Goal: Information Seeking & Learning: Learn about a topic

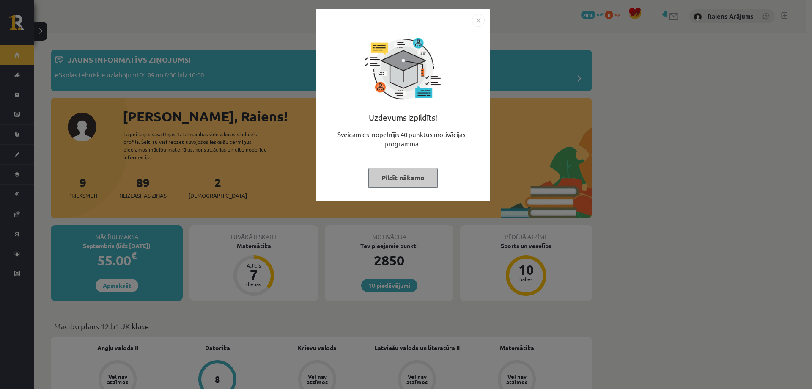
click at [391, 177] on button "Pildīt nākamo" at bounding box center [402, 177] width 69 height 19
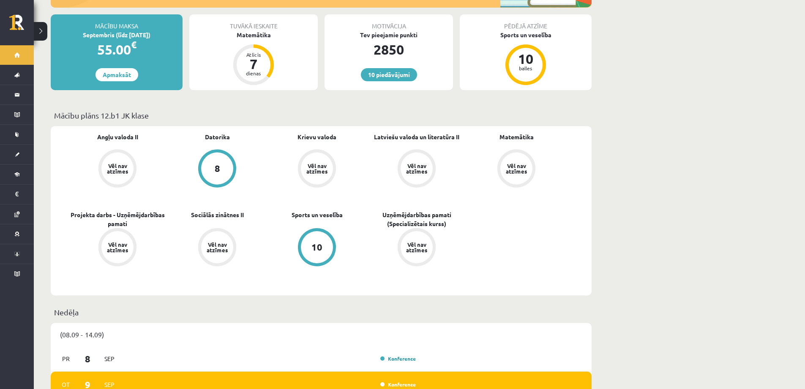
scroll to position [211, 0]
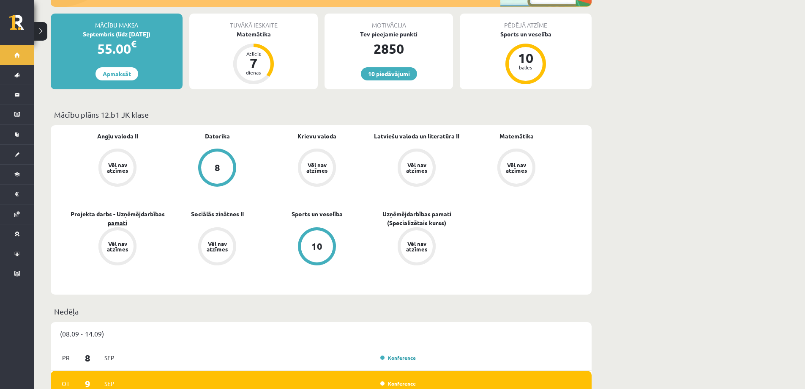
click at [109, 210] on link "Projekta darbs - Uzņēmējdarbības pamati" at bounding box center [118, 218] width 100 height 18
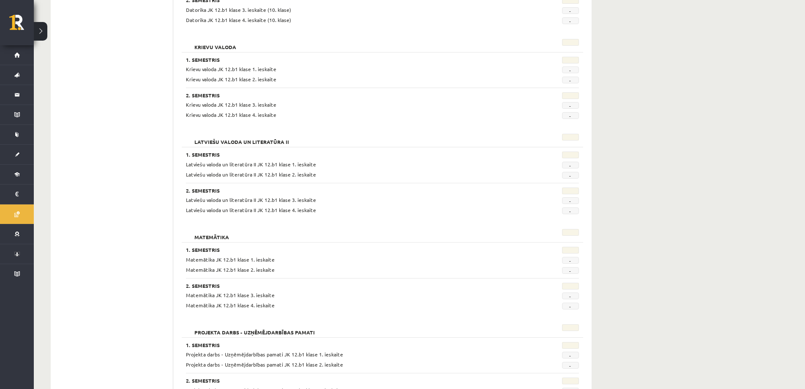
scroll to position [169, 0]
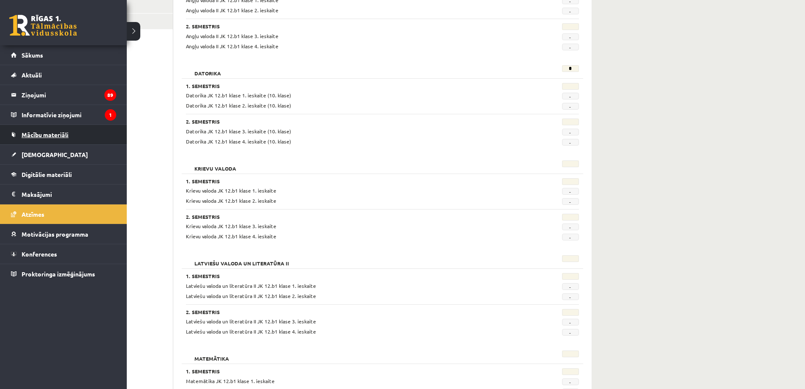
click at [52, 135] on span "Mācību materiāli" at bounding box center [45, 135] width 47 height 8
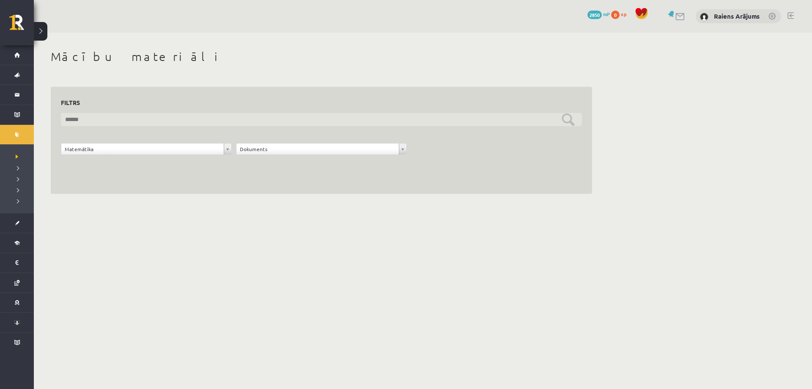
click at [168, 118] on input "text" at bounding box center [321, 119] width 521 height 13
type input "**"
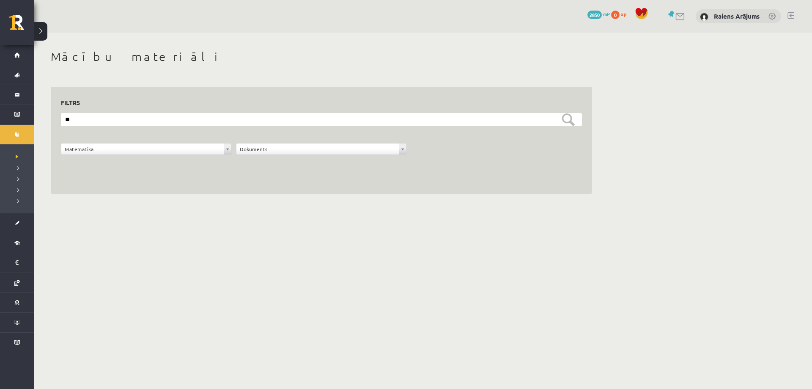
click at [142, 174] on div "**********" at bounding box center [321, 140] width 541 height 107
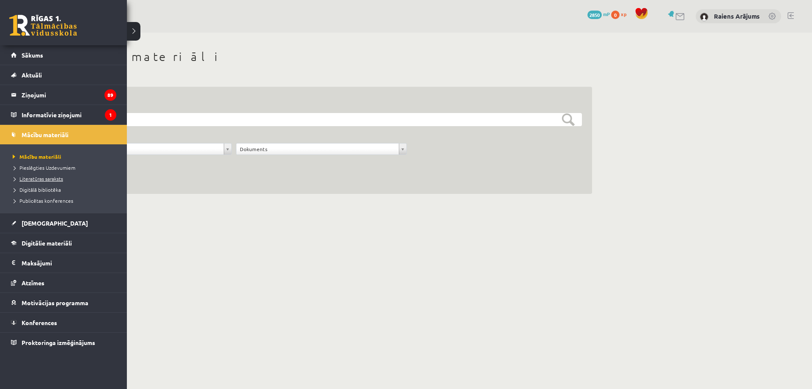
click at [28, 180] on span "Literatūras saraksts" at bounding box center [37, 178] width 52 height 7
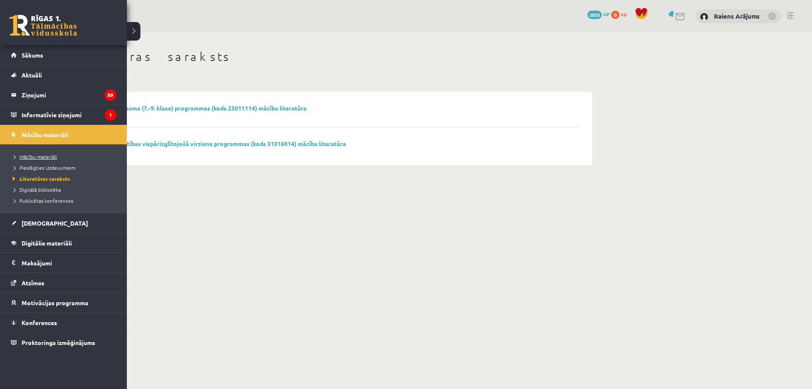
click at [32, 158] on span "Mācību materiāli" at bounding box center [34, 156] width 47 height 7
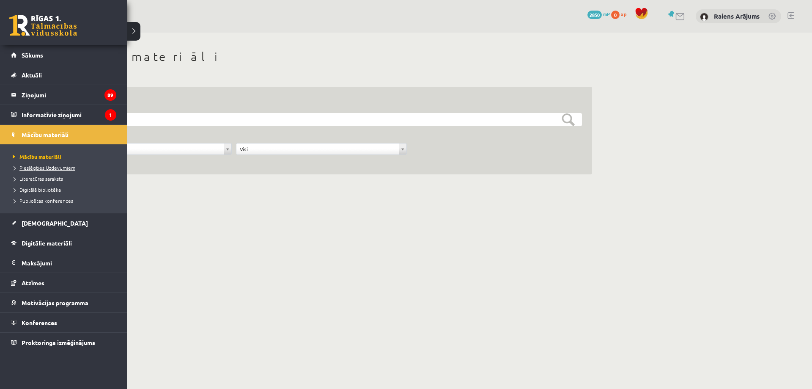
click at [38, 168] on span "Pieslēgties Uzdevumiem" at bounding box center [43, 167] width 65 height 7
click at [42, 189] on span "Digitālā bibliotēka" at bounding box center [36, 189] width 50 height 7
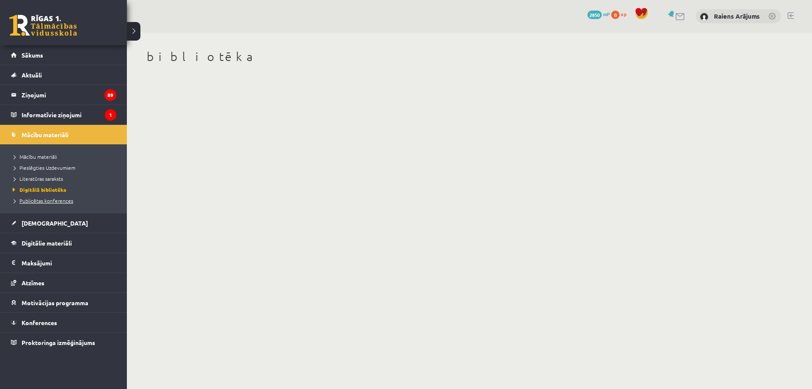
click at [40, 200] on span "Publicētas konferences" at bounding box center [42, 200] width 63 height 7
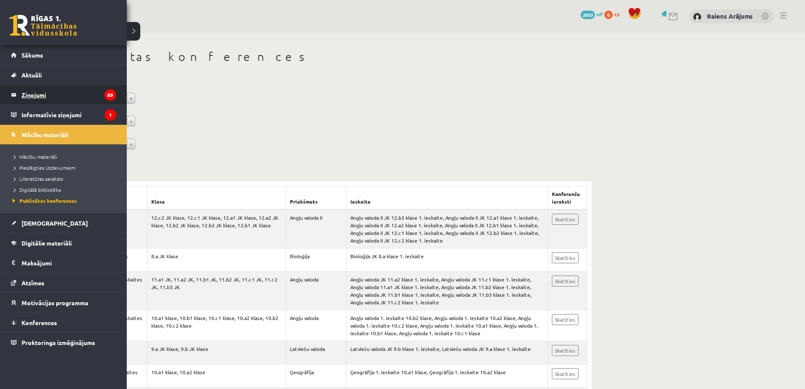
click at [27, 94] on legend "Ziņojumi 89" at bounding box center [69, 94] width 95 height 19
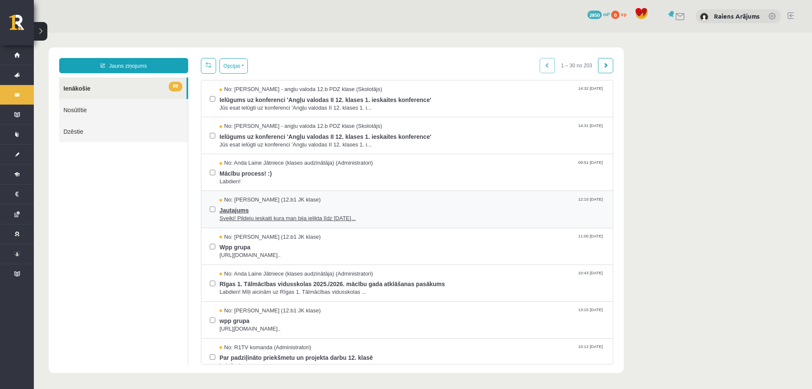
click at [361, 207] on span "Jautajums" at bounding box center [411, 209] width 385 height 11
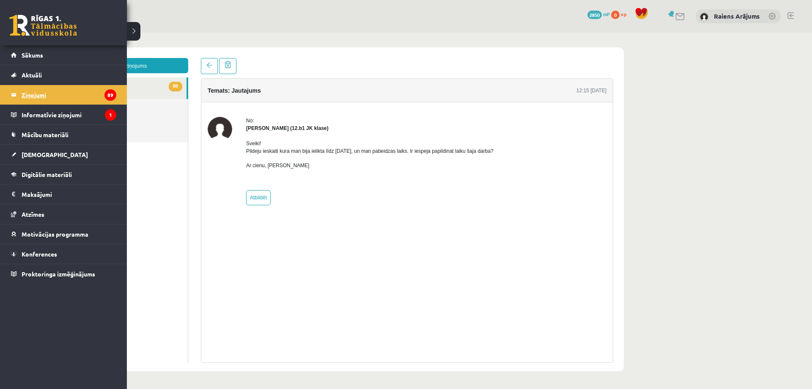
click at [53, 97] on legend "Ziņojumi 89" at bounding box center [69, 94] width 95 height 19
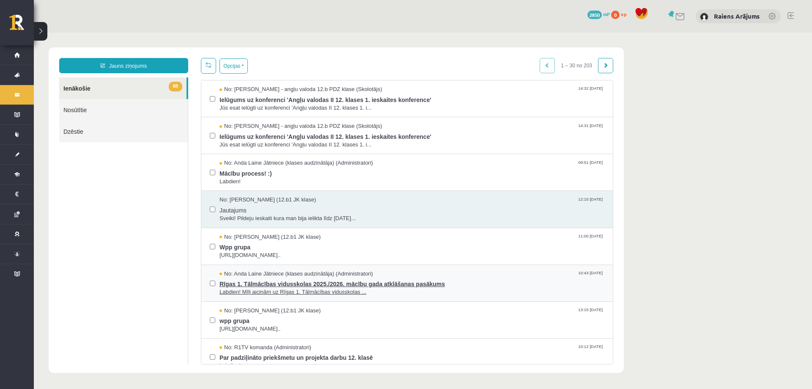
scroll to position [42, 0]
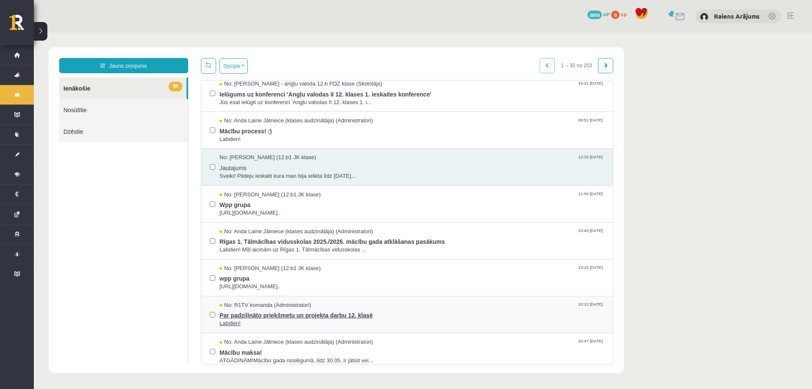
click at [454, 310] on span "Par padziļināto priekšmetu un projekta darbu 12. klasē" at bounding box center [411, 314] width 385 height 11
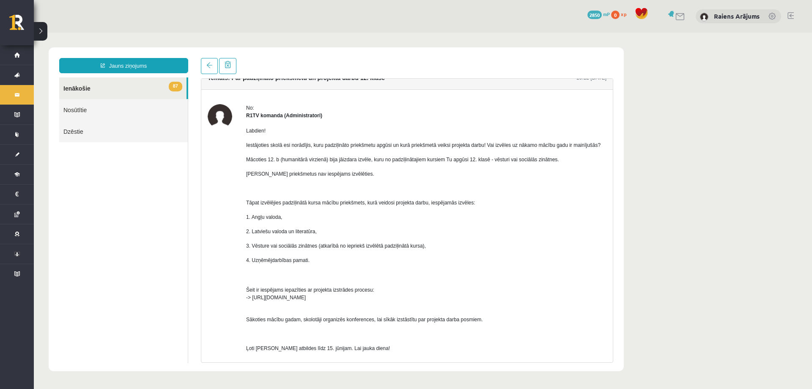
scroll to position [0, 0]
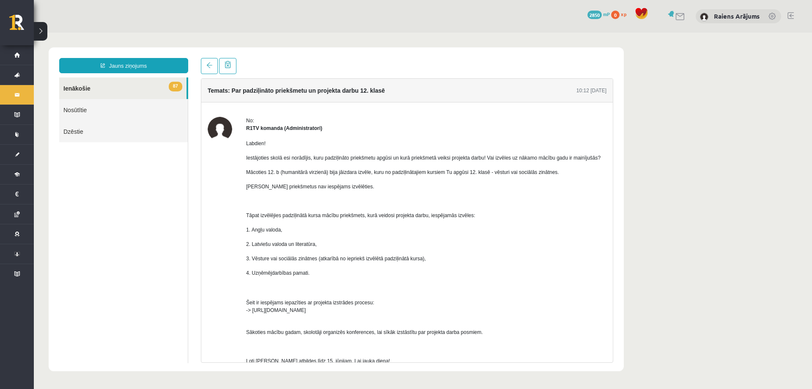
click at [128, 85] on link "87 Ienākošie" at bounding box center [122, 88] width 127 height 22
click at [208, 65] on span at bounding box center [209, 65] width 6 height 6
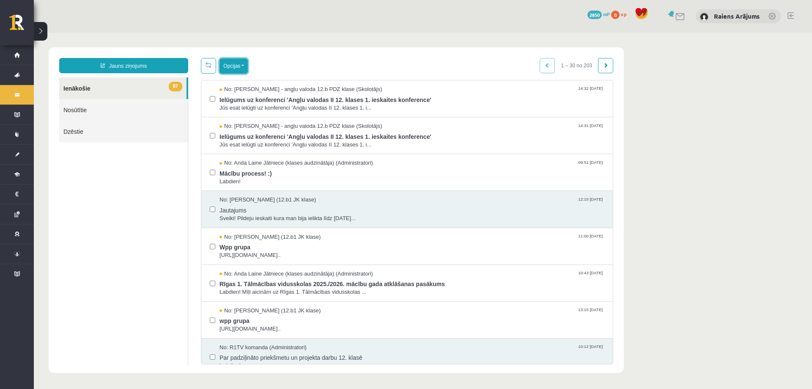
click at [222, 69] on button "Opcijas" at bounding box center [233, 65] width 28 height 15
click at [258, 108] on link "Atzīmēt visus kā lasītus" at bounding box center [285, 108] width 111 height 8
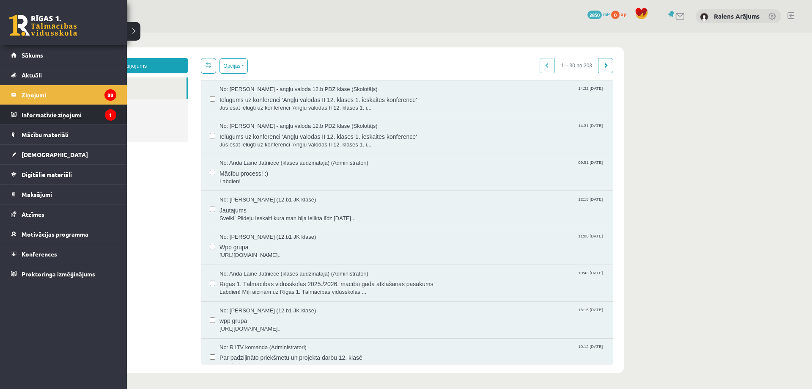
click at [25, 110] on legend "Informatīvie ziņojumi 1" at bounding box center [69, 114] width 95 height 19
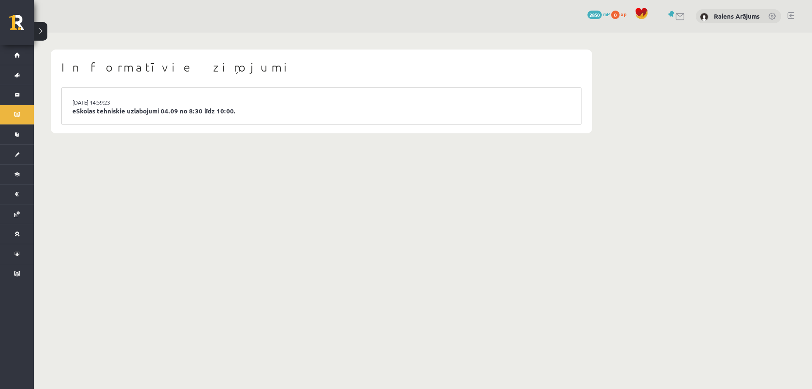
click at [214, 110] on link "eSkolas tehniskie uzlabojumi 04.09 no 8:30 līdz 10:00." at bounding box center [321, 111] width 498 height 10
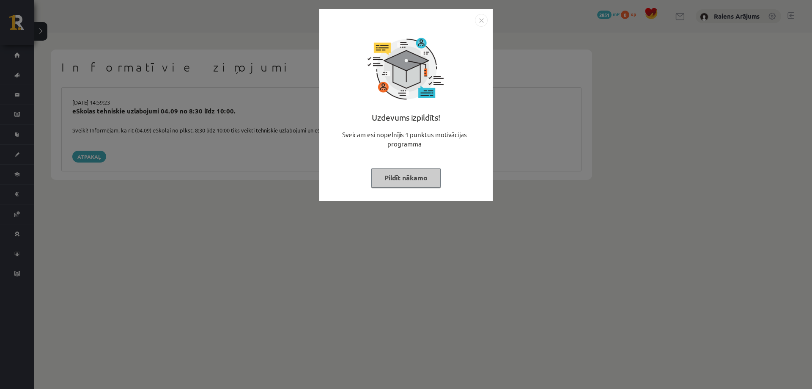
click at [392, 178] on button "Pildīt nākamo" at bounding box center [405, 177] width 69 height 19
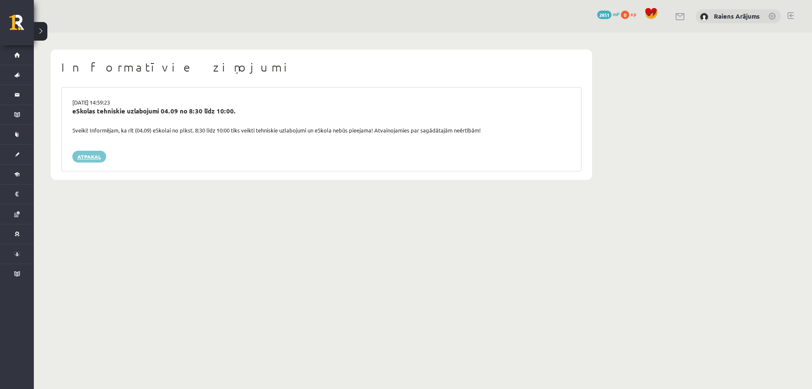
click at [95, 159] on link "Atpakaļ" at bounding box center [89, 157] width 34 height 12
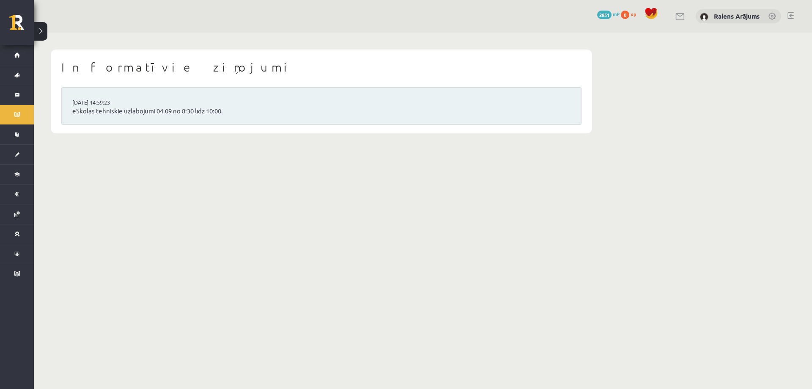
click at [92, 113] on link "eSkolas tehniskie uzlabojumi 04.09 no 8:30 līdz 10:00." at bounding box center [321, 111] width 498 height 10
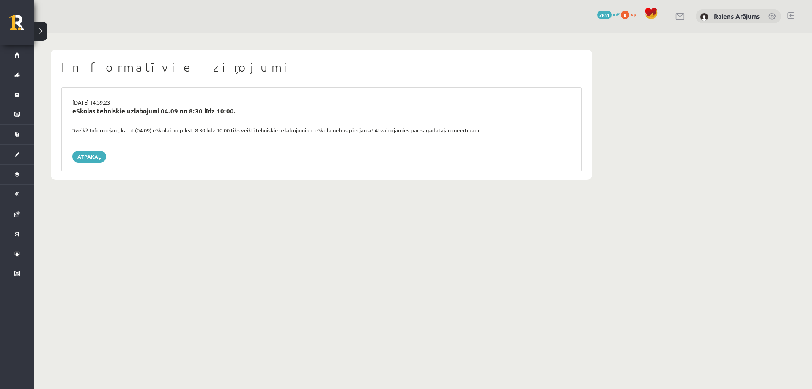
click at [123, 189] on div "Informatīvie ziņojumi 03.09.2025 14:59:23 eSkolas tehniskie uzlabojumi 04.09 no…" at bounding box center [321, 115] width 575 height 164
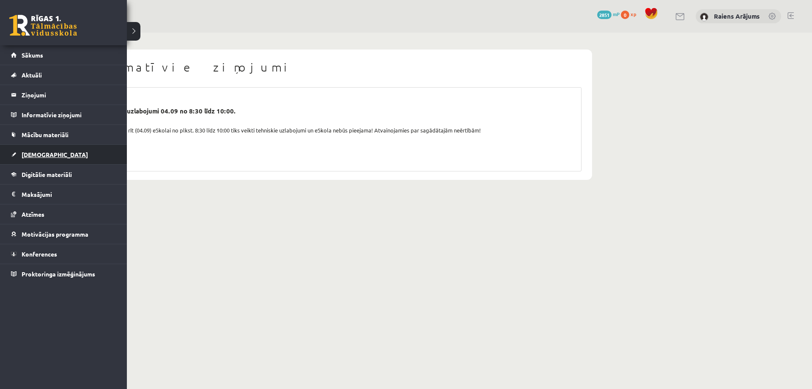
click at [39, 150] on link "[DEMOGRAPHIC_DATA]" at bounding box center [63, 154] width 105 height 19
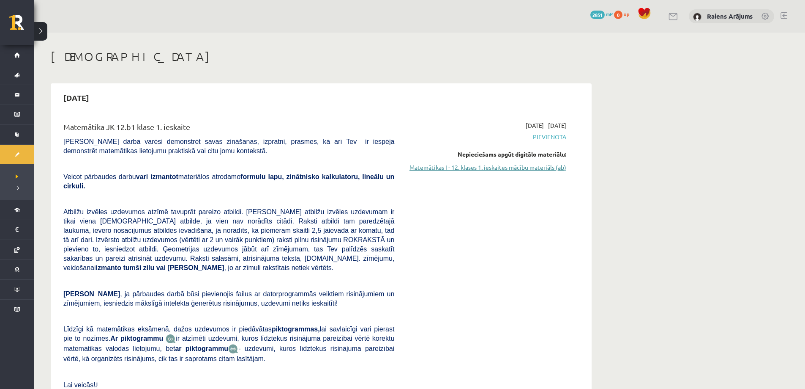
click at [512, 167] on link "Matemātikas I - 12. klases 1. ieskaites mācību materiāls (ab)" at bounding box center [486, 167] width 159 height 9
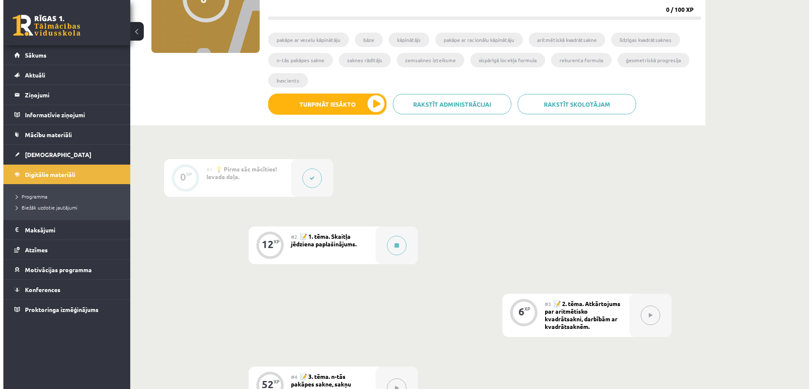
scroll to position [127, 0]
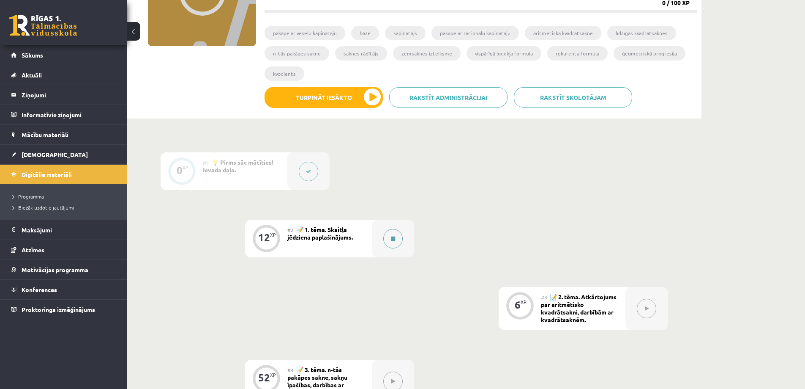
click at [397, 237] on button at bounding box center [392, 238] width 19 height 19
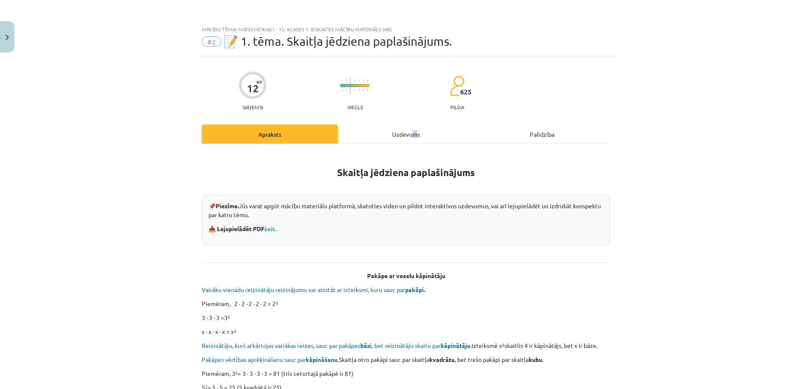
click at [410, 138] on div "Uzdevums" at bounding box center [406, 133] width 136 height 19
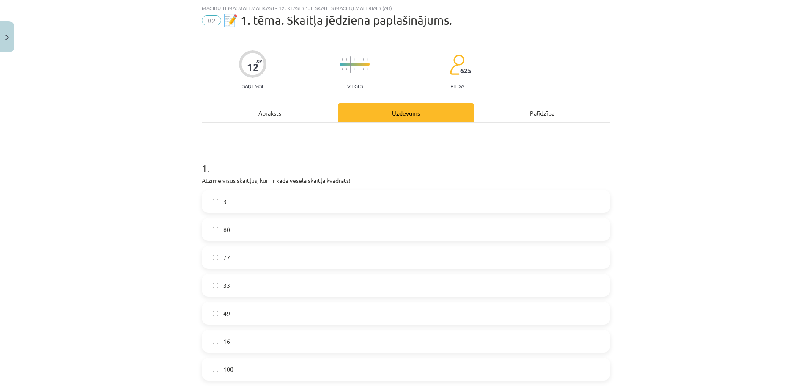
click at [252, 112] on div "Apraksts" at bounding box center [270, 112] width 136 height 19
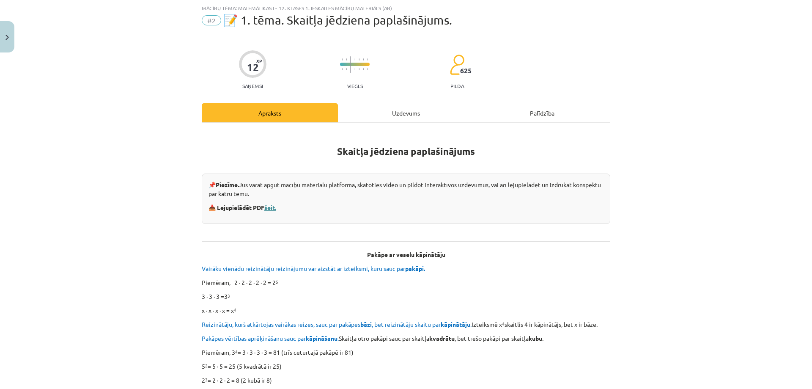
click at [268, 209] on link "šeit." at bounding box center [270, 207] width 12 height 8
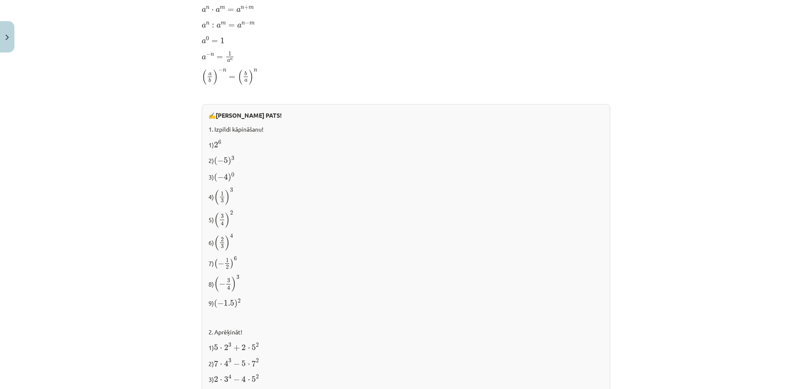
scroll to position [740, 0]
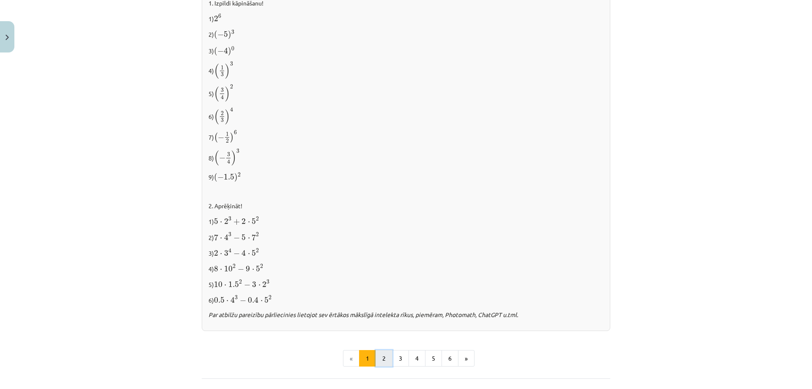
click at [375, 350] on button "2" at bounding box center [383, 358] width 17 height 17
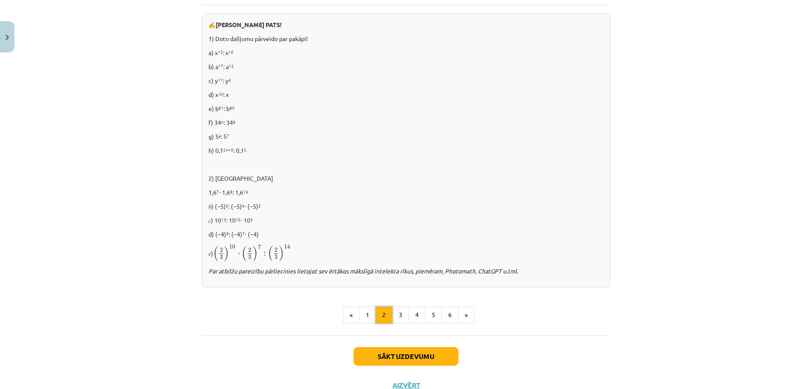
scroll to position [509, 0]
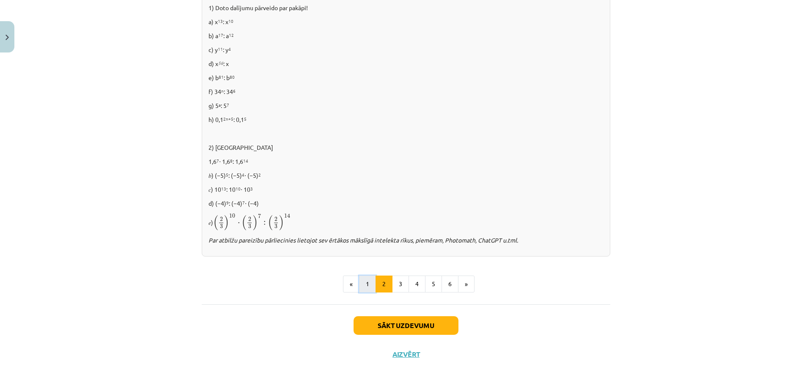
click at [365, 289] on button "1" at bounding box center [367, 283] width 17 height 17
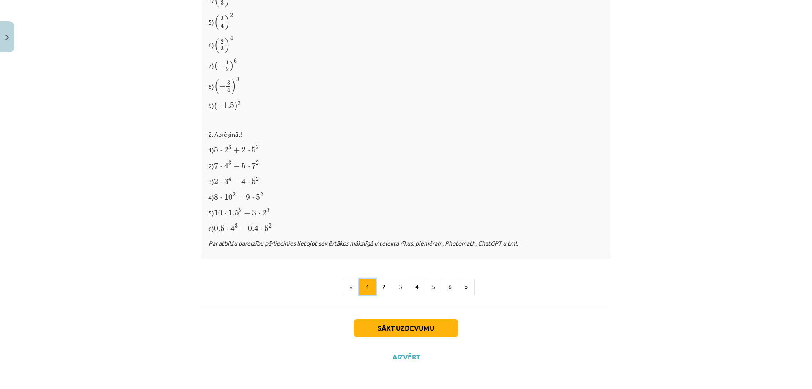
scroll to position [813, 0]
click at [381, 278] on button "2" at bounding box center [383, 285] width 17 height 17
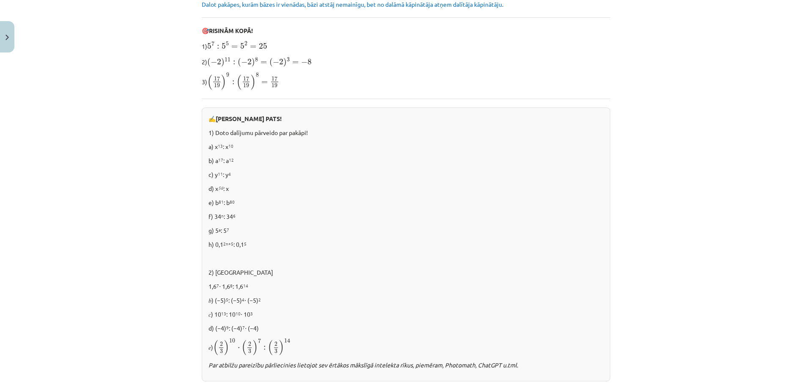
scroll to position [509, 0]
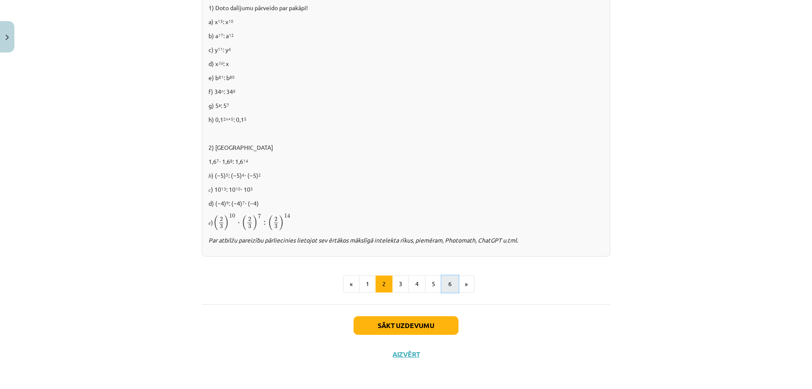
click at [451, 281] on button "6" at bounding box center [449, 283] width 17 height 17
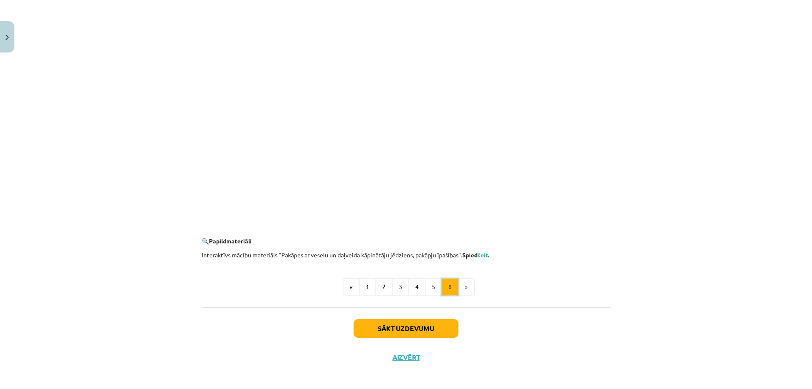
scroll to position [733, 0]
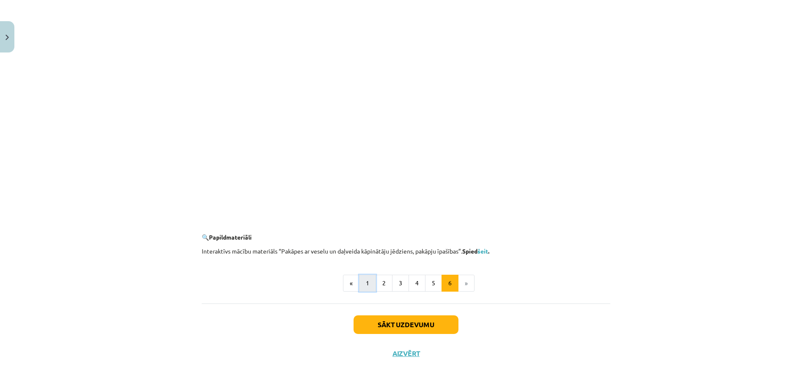
click at [369, 282] on button "1" at bounding box center [367, 282] width 17 height 17
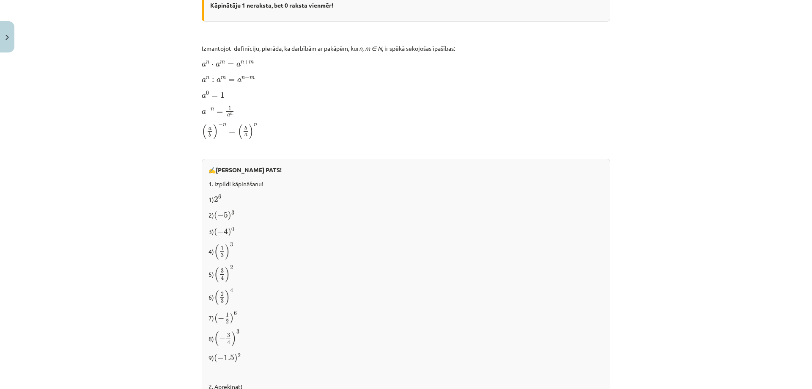
scroll to position [574, 0]
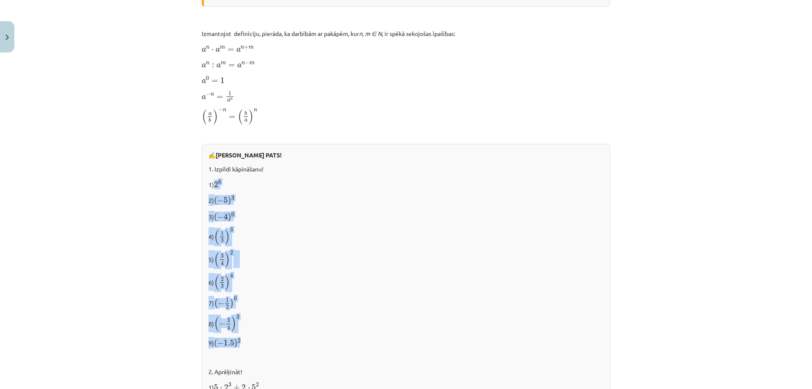
drag, startPoint x: 212, startPoint y: 179, endPoint x: 254, endPoint y: 336, distance: 162.6
click at [254, 336] on div "✍️ [PERSON_NAME] PATS! 1. Izpildi kāpināšanu! 1) 2 6 2 6 2) ( − 5 ) 3 ( − 5 ) 3…" at bounding box center [406, 320] width 408 height 353
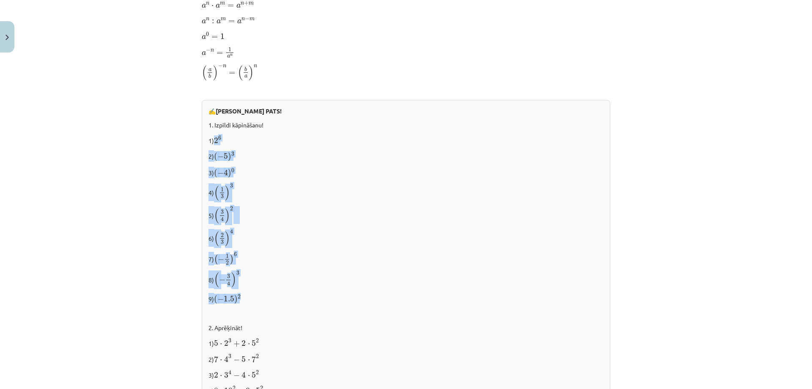
scroll to position [659, 0]
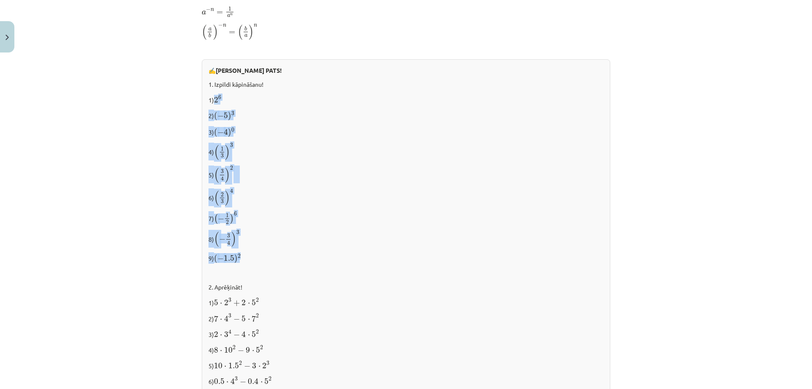
click at [219, 171] on span "3 4" at bounding box center [222, 174] width 6 height 11
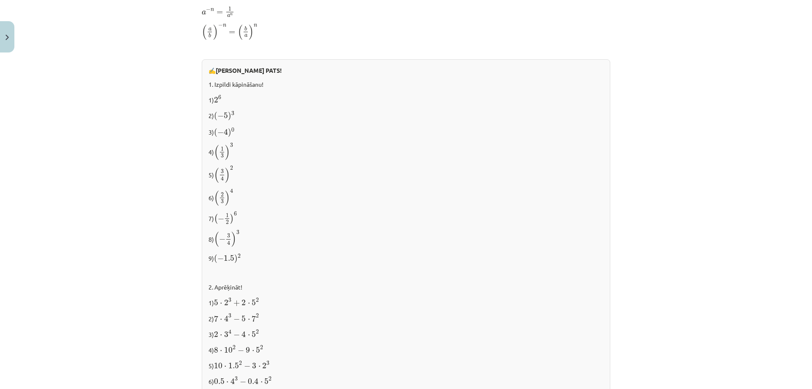
click at [211, 158] on p "4) ( 1 3 ) 3 ( 1 3 ) 3" at bounding box center [405, 151] width 395 height 18
drag, startPoint x: 211, startPoint y: 157, endPoint x: 226, endPoint y: 152, distance: 15.8
click at [226, 152] on p "4) ( 1 3 ) 3 ( 1 3 ) 3" at bounding box center [405, 151] width 395 height 18
click at [246, 149] on p "4) ( 1 3 ) 3 ( 1 3 ) 3" at bounding box center [405, 151] width 395 height 18
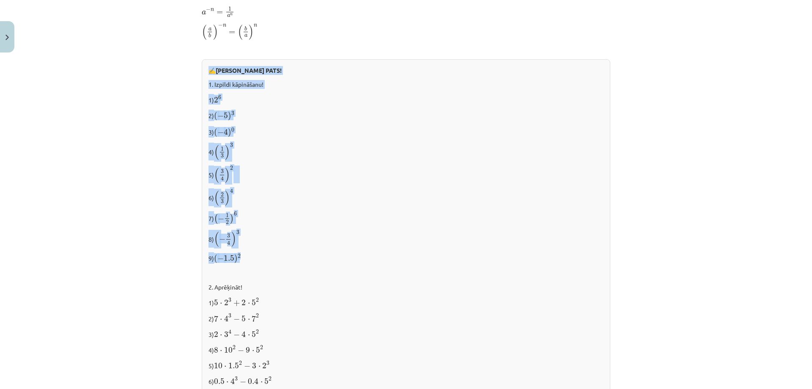
drag, startPoint x: 207, startPoint y: 69, endPoint x: 244, endPoint y: 254, distance: 188.8
click at [244, 254] on div "✍️ [PERSON_NAME] PATS! 1. Izpildi kāpināšanu! 1) 2 6 2 6 2) ( − 5 ) 3 ( − 5 ) 3…" at bounding box center [406, 235] width 408 height 353
click at [227, 82] on p "1. Izpildi kāpināšanu!" at bounding box center [405, 84] width 395 height 9
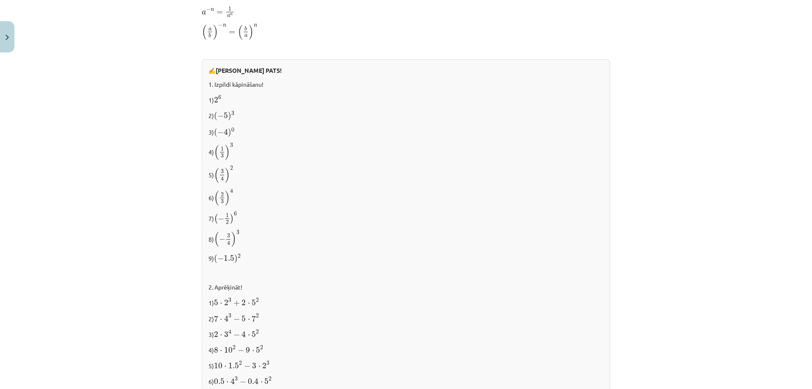
click at [216, 76] on div "✍️ [PERSON_NAME] PATS! 1. Izpildi kāpināšanu! 1) 2 6 2 6 2) ( − 5 ) 3 ( − 5 ) 3…" at bounding box center [406, 235] width 408 height 353
drag, startPoint x: 219, startPoint y: 85, endPoint x: 206, endPoint y: 80, distance: 14.2
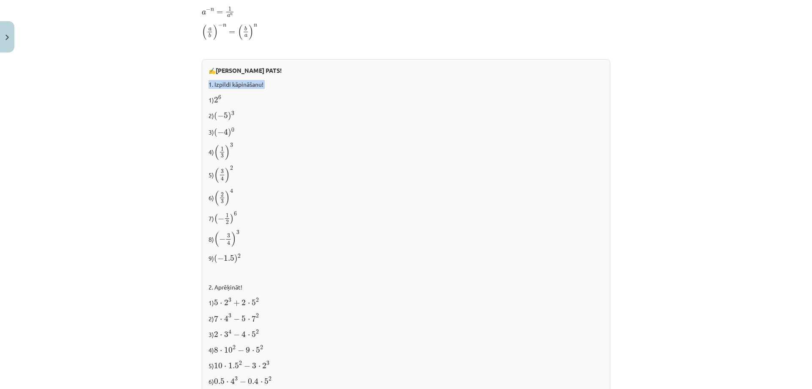
click at [208, 80] on p "1. Izpildi kāpināšanu!" at bounding box center [405, 84] width 395 height 9
drag, startPoint x: 206, startPoint y: 81, endPoint x: 212, endPoint y: 115, distance: 35.1
click at [212, 115] on div "✍️ [PERSON_NAME] PATS! 1. Izpildi kāpināšanu! 1) 2 6 2 6 2) ( − 5 ) 3 ( − 5 ) 3…" at bounding box center [406, 235] width 408 height 353
click at [231, 129] on span "0" at bounding box center [232, 130] width 3 height 4
drag, startPoint x: 210, startPoint y: 111, endPoint x: 217, endPoint y: 115, distance: 8.3
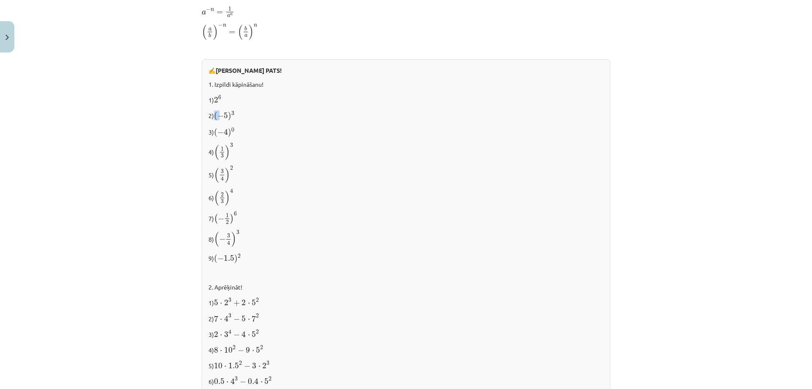
click at [217, 115] on p "2) ( − 5 ) 3 ( − 5 ) 3" at bounding box center [405, 115] width 395 height 11
drag, startPoint x: 211, startPoint y: 113, endPoint x: 209, endPoint y: 97, distance: 16.1
click at [210, 100] on p "1) 2 6 2 6" at bounding box center [405, 99] width 395 height 11
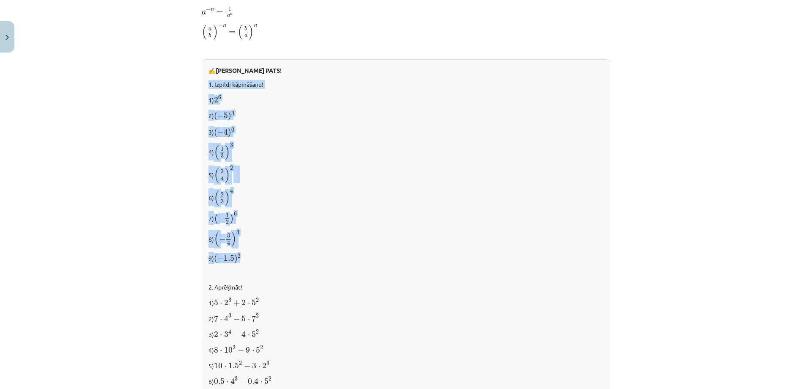
drag, startPoint x: 205, startPoint y: 83, endPoint x: 239, endPoint y: 255, distance: 175.4
click at [239, 255] on div "✍️ [PERSON_NAME] PATS! 1. Izpildi kāpināšanu! 1) 2 6 2 6 2) ( − 5 ) 3 ( − 5 ) 3…" at bounding box center [406, 235] width 408 height 353
copy div "1. Izpildi kāpināšanu! 1) 2 6 2 6 2) ( − 5 ) 3 ( − 5 ) 3 3) ( − 4 ) 0 ( − 4 ) 0…"
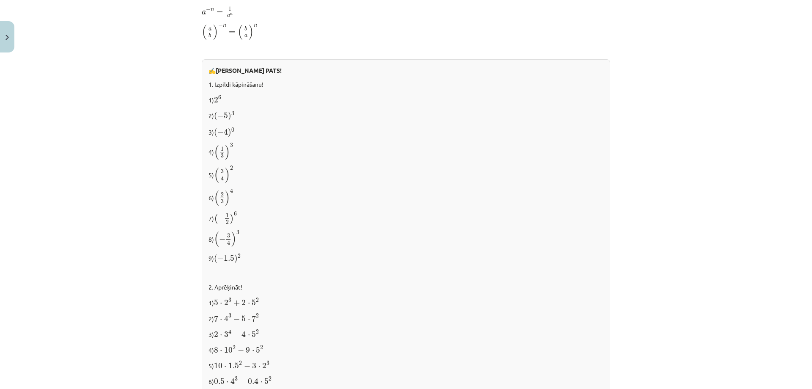
click at [288, 249] on div "✍️ [PERSON_NAME] PATS! 1. Izpildi kāpināšanu! 1) 2 6 2 6 2) ( − 5 ) 3 ( − 5 ) 3…" at bounding box center [406, 235] width 408 height 353
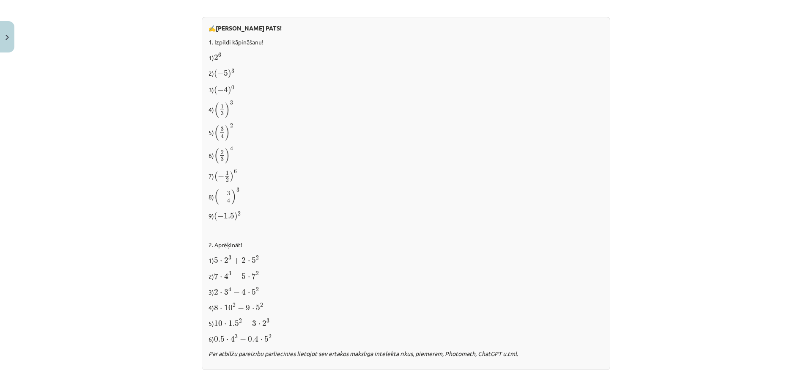
scroll to position [743, 0]
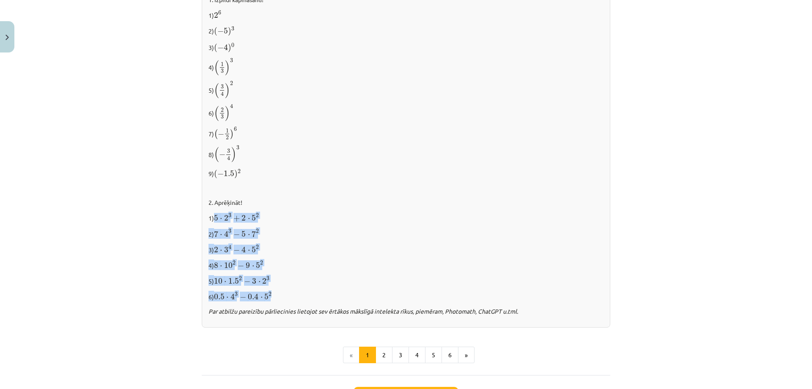
drag, startPoint x: 213, startPoint y: 212, endPoint x: 276, endPoint y: 291, distance: 100.8
click at [276, 291] on div "✍️ [PERSON_NAME] PATS! 1. Izpildi kāpināšanu! 1) 2 6 2 6 2) ( − 5 ) 3 ( − 5 ) 3…" at bounding box center [406, 151] width 408 height 353
drag, startPoint x: 206, startPoint y: 199, endPoint x: 273, endPoint y: 297, distance: 118.7
click at [273, 297] on div "✍️ [PERSON_NAME] PATS! 1. Izpildi kāpināšanu! 1) 2 6 2 6 2) ( − 5 ) 3 ( − 5 ) 3…" at bounding box center [406, 151] width 408 height 353
click at [295, 256] on div "✍️ [PERSON_NAME] PATS! 1. Izpildi kāpināšanu! 1) 2 6 2 6 2) ( − 5 ) 3 ( − 5 ) 3…" at bounding box center [406, 151] width 408 height 353
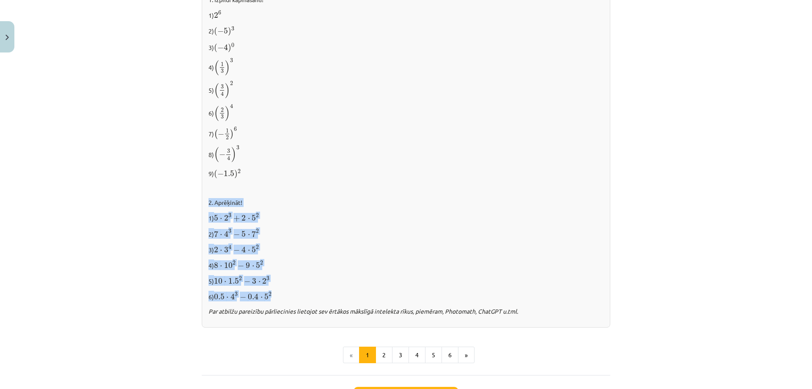
copy div "2. Aprēķināt! 1) 5 ⋅ 2 3 + 2 ⋅ 5 2 5 ⋅ 2 3 + 2 ⋅ 5 2 2) 7 ⋅ 4 3 − 5 ⋅ 7 2 7 ⋅ 4…"
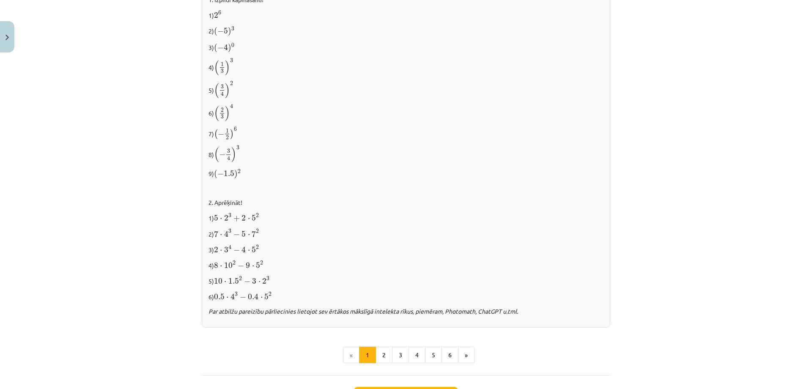
click at [123, 130] on div "Mācību tēma: Matemātikas i - 12. klases 1. ieskaites mācību materiāls (ab) #2 📝…" at bounding box center [406, 194] width 812 height 389
click at [376, 360] on button "2" at bounding box center [383, 354] width 17 height 17
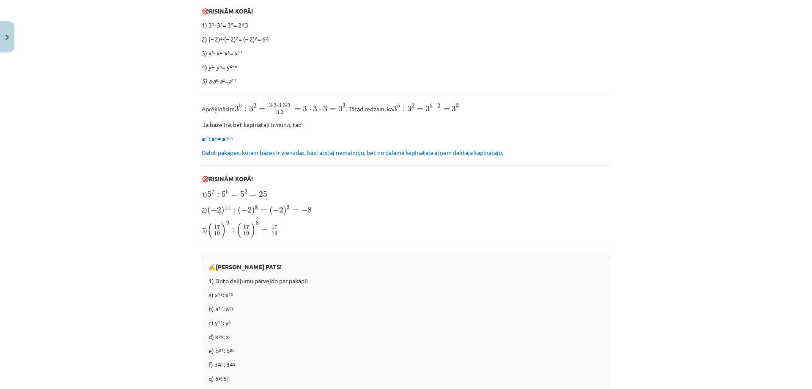
scroll to position [278, 0]
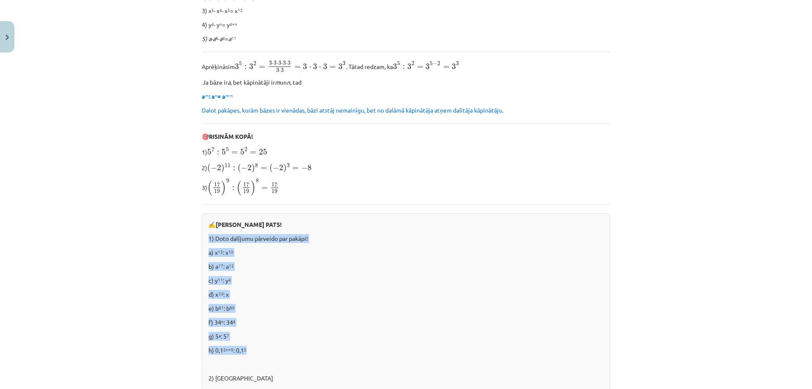
drag, startPoint x: 204, startPoint y: 233, endPoint x: 257, endPoint y: 346, distance: 124.8
click at [257, 346] on div "✍️ [PERSON_NAME] PATS! 1) Doto dalījumu pārveido par pakāpi! a) x 13 : x 10 b) …" at bounding box center [406, 350] width 408 height 274
copy div "1) Doto dalījumu pārveido par pakāpi! a) x 13 : x 10 b) a 17 : a 12 c) y 11 : y…"
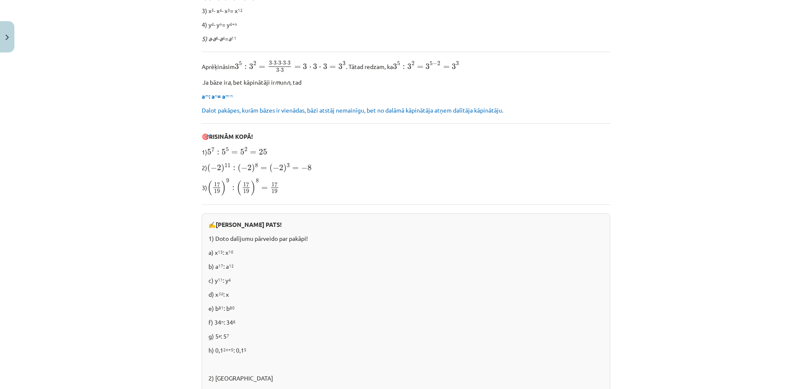
click at [161, 225] on div "Mācību tēma: Matemātikas i - 12. klases 1. ieskaites mācību materiāls (ab) #2 📝…" at bounding box center [406, 194] width 812 height 389
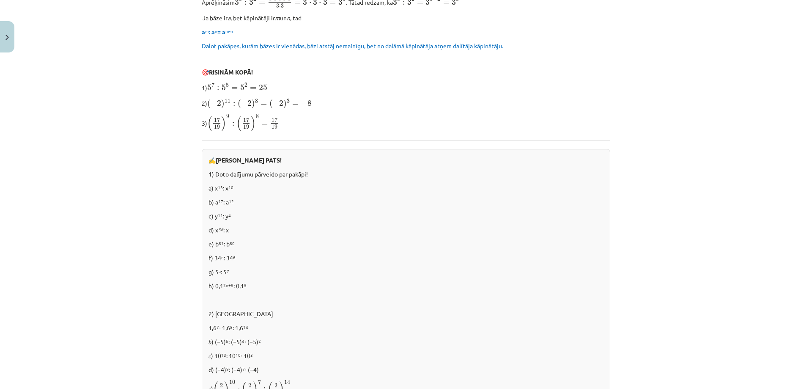
scroll to position [363, 0]
